Goal: Transaction & Acquisition: Purchase product/service

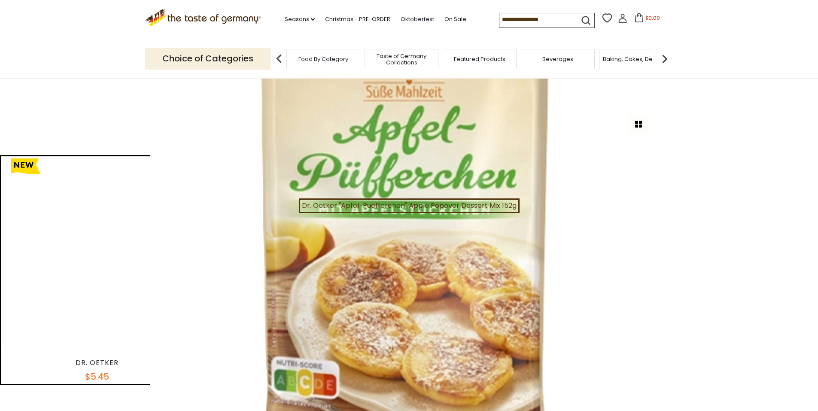
click at [275, 134] on header "**********" at bounding box center [409, 125] width 515 height 27
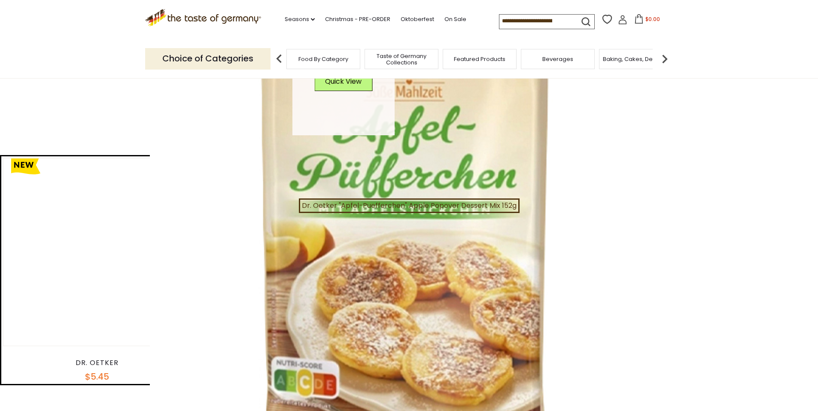
scroll to position [172, 0]
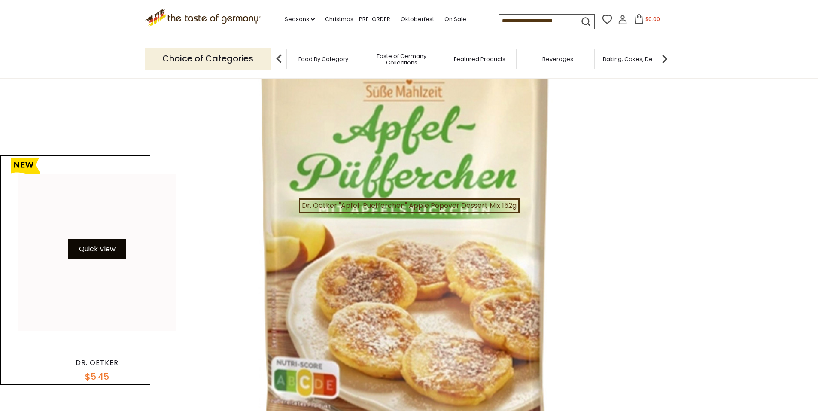
click at [98, 246] on button "Quick View" at bounding box center [97, 248] width 58 height 19
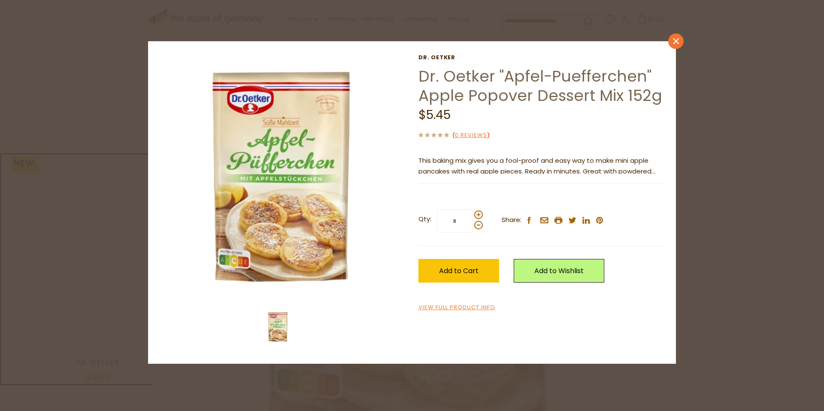
click at [676, 42] on icon at bounding box center [676, 41] width 6 height 6
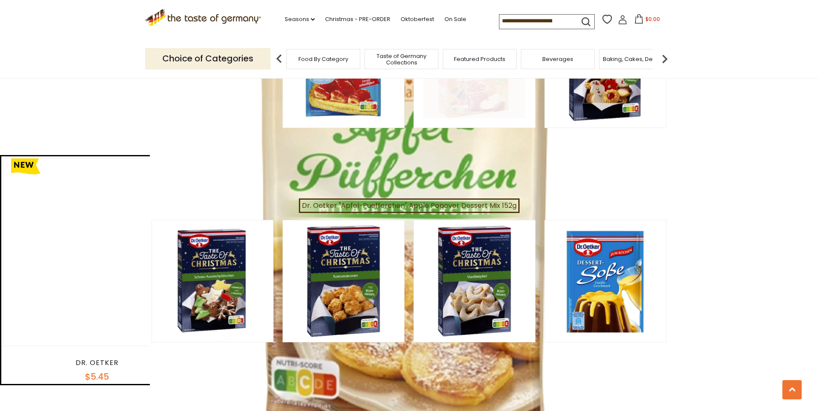
scroll to position [1546, 0]
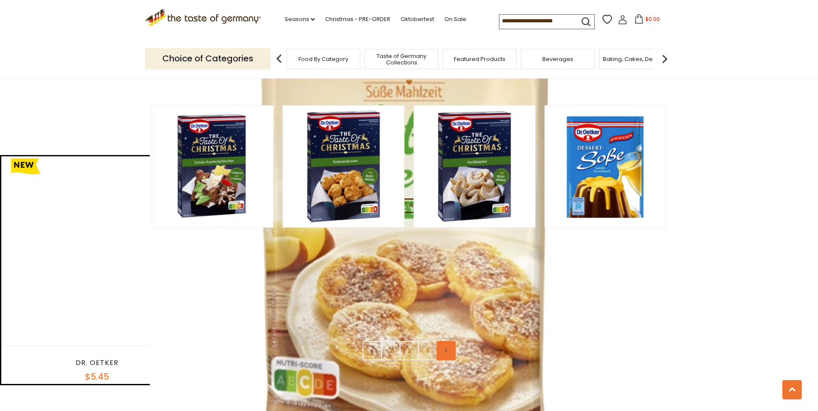
click at [447, 348] on icon at bounding box center [446, 350] width 5 height 4
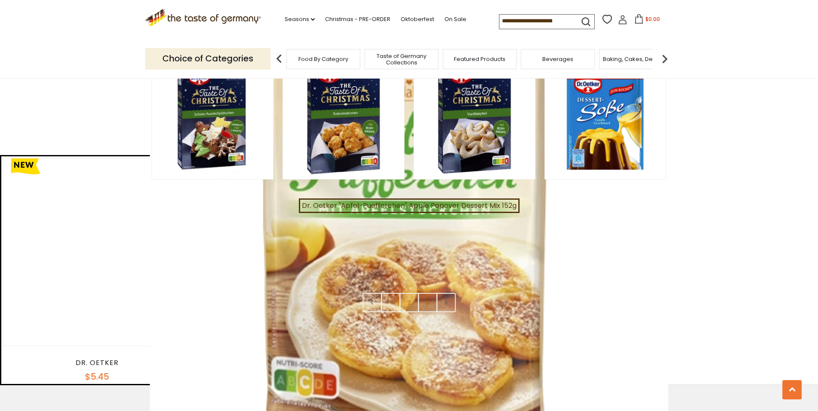
scroll to position [1632, 0]
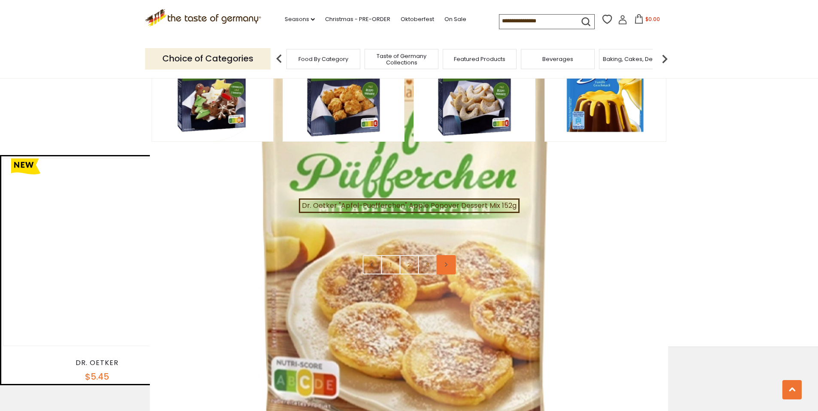
click at [450, 255] on link at bounding box center [445, 264] width 19 height 19
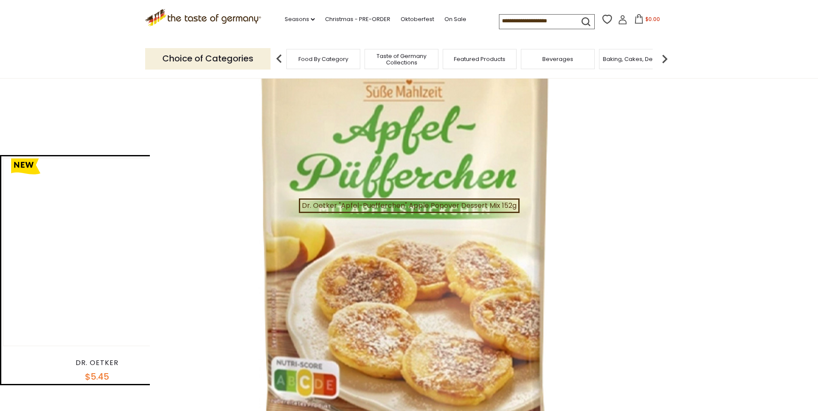
scroll to position [0, 0]
click at [530, 17] on input at bounding box center [535, 19] width 73 height 12
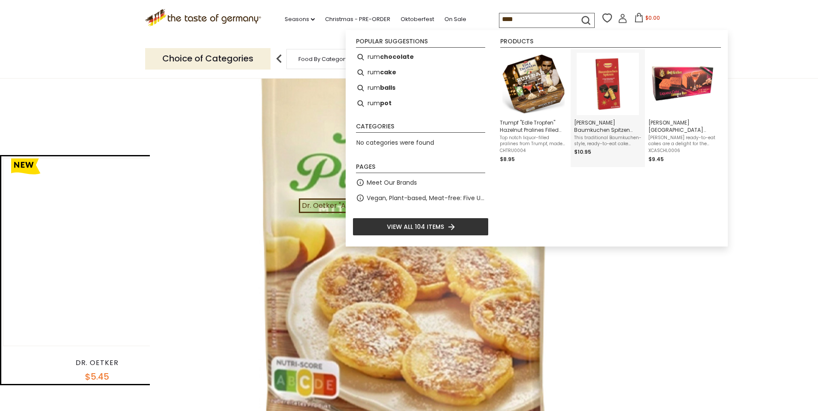
type input "***"
click at [599, 99] on img "Kuchenmeister Baumkuchen Spitzen Jamaican Rum 5.29 oz" at bounding box center [608, 84] width 62 height 62
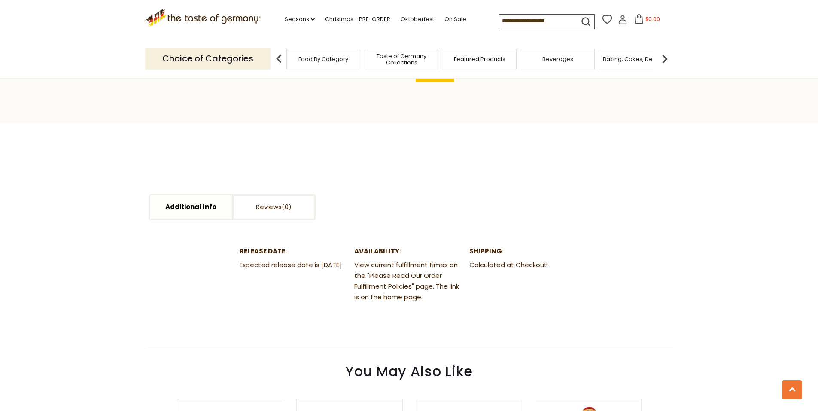
scroll to position [429, 0]
